Goal: Find specific page/section: Find specific page/section

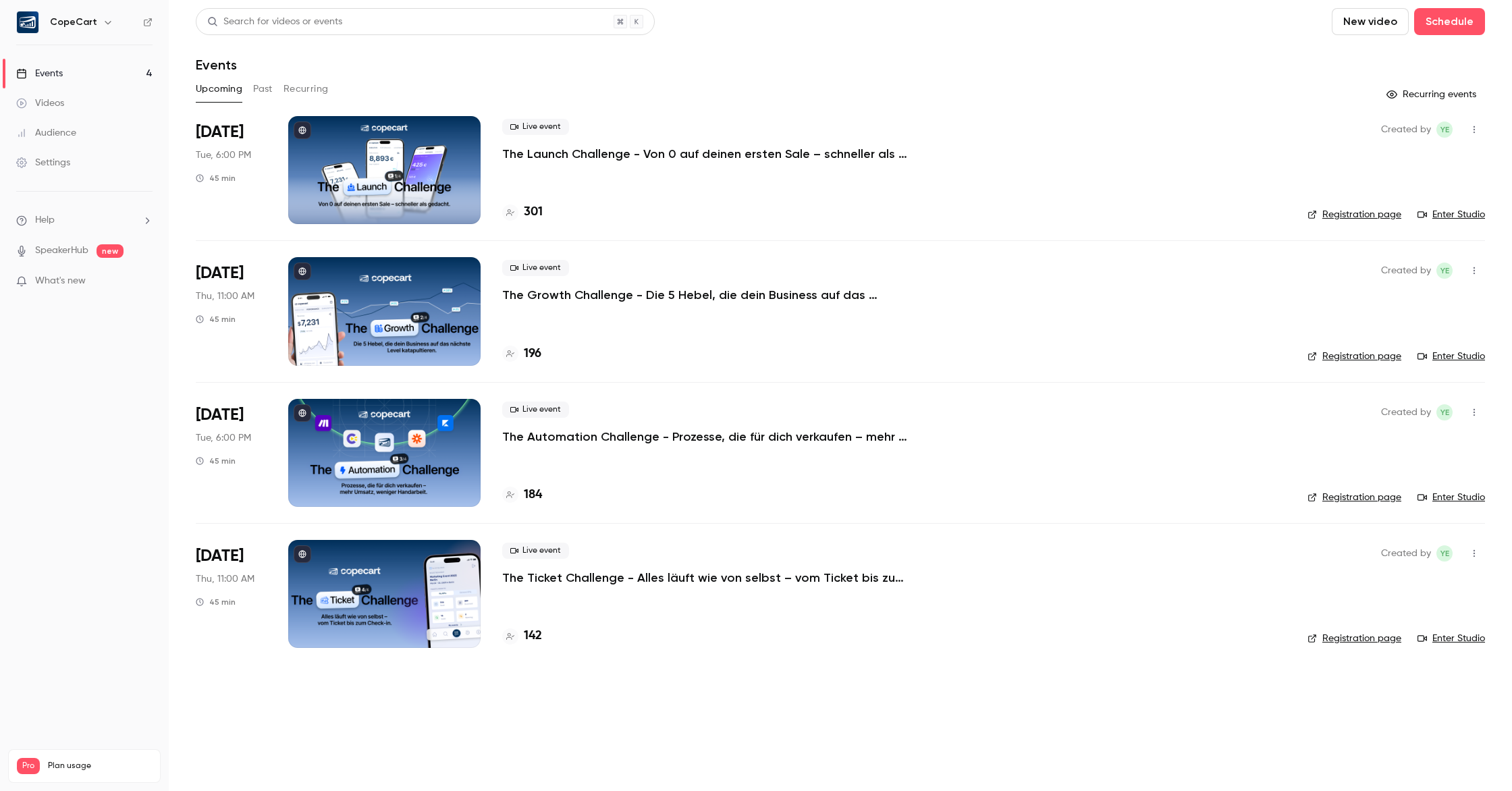
click at [260, 85] on button "Past" at bounding box center [263, 89] width 19 height 22
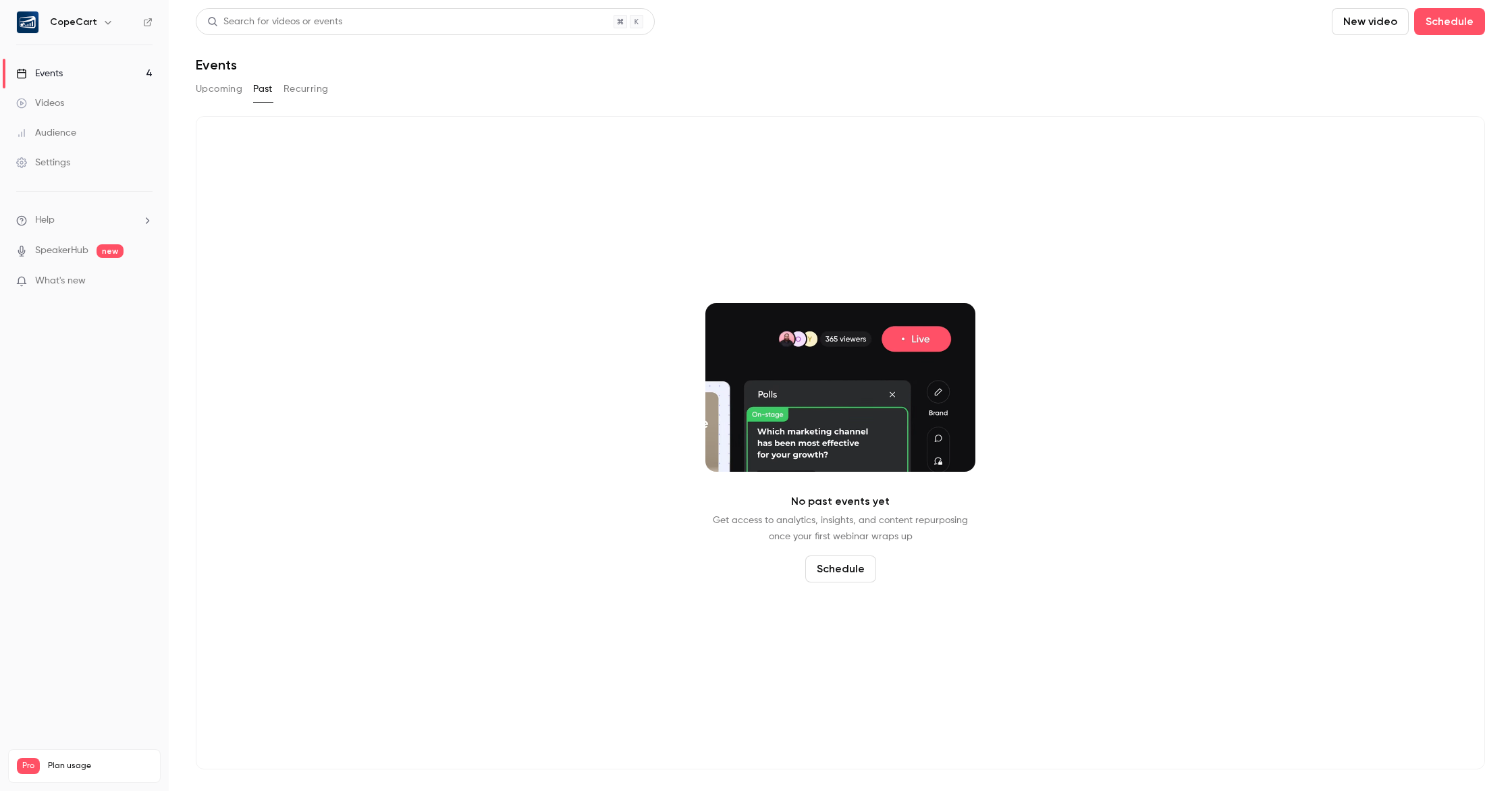
click at [318, 85] on button "Recurring" at bounding box center [305, 89] width 45 height 22
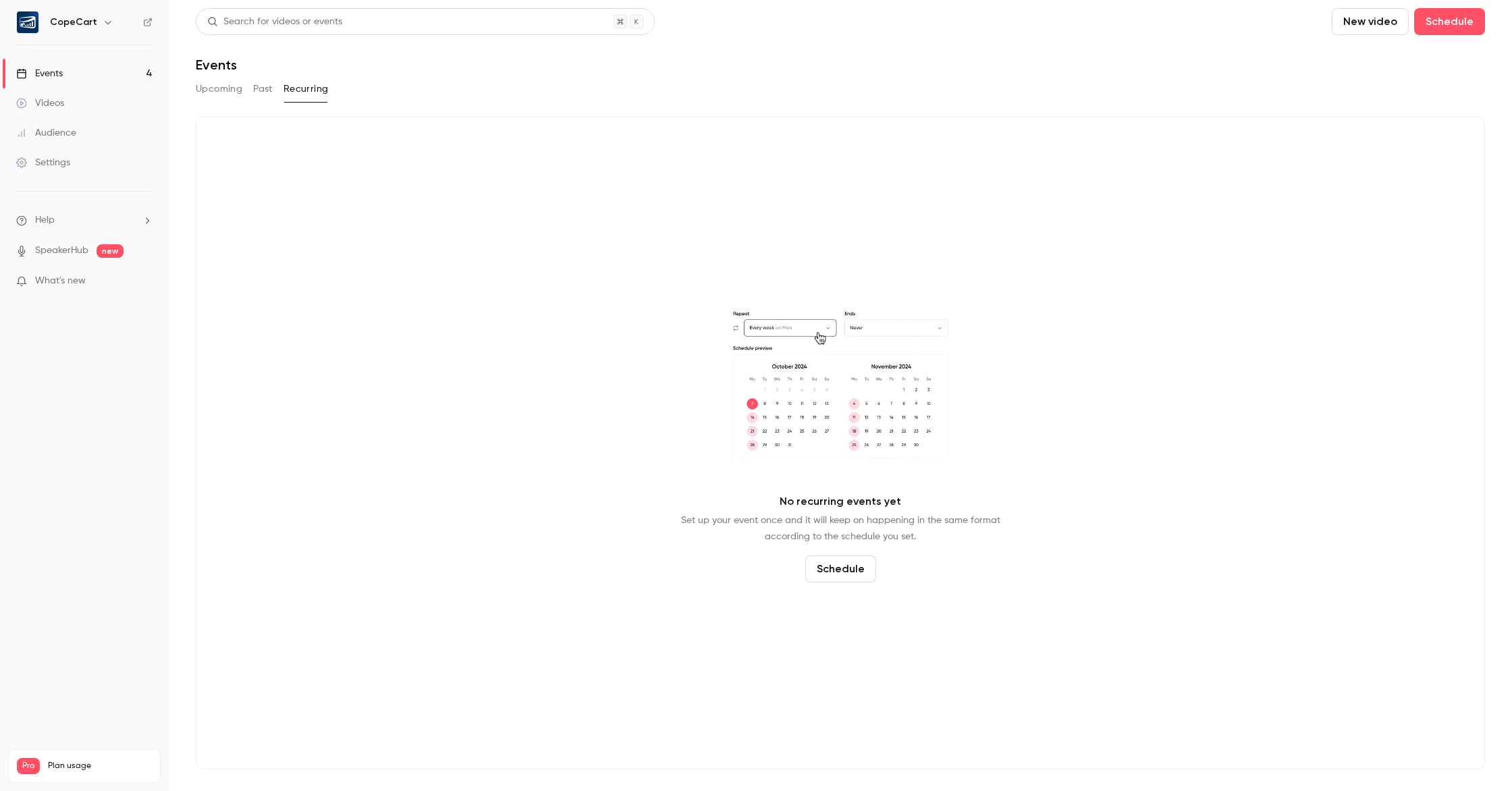
click at [225, 90] on button "Upcoming" at bounding box center [218, 89] width 47 height 22
